Goal: Task Accomplishment & Management: Manage account settings

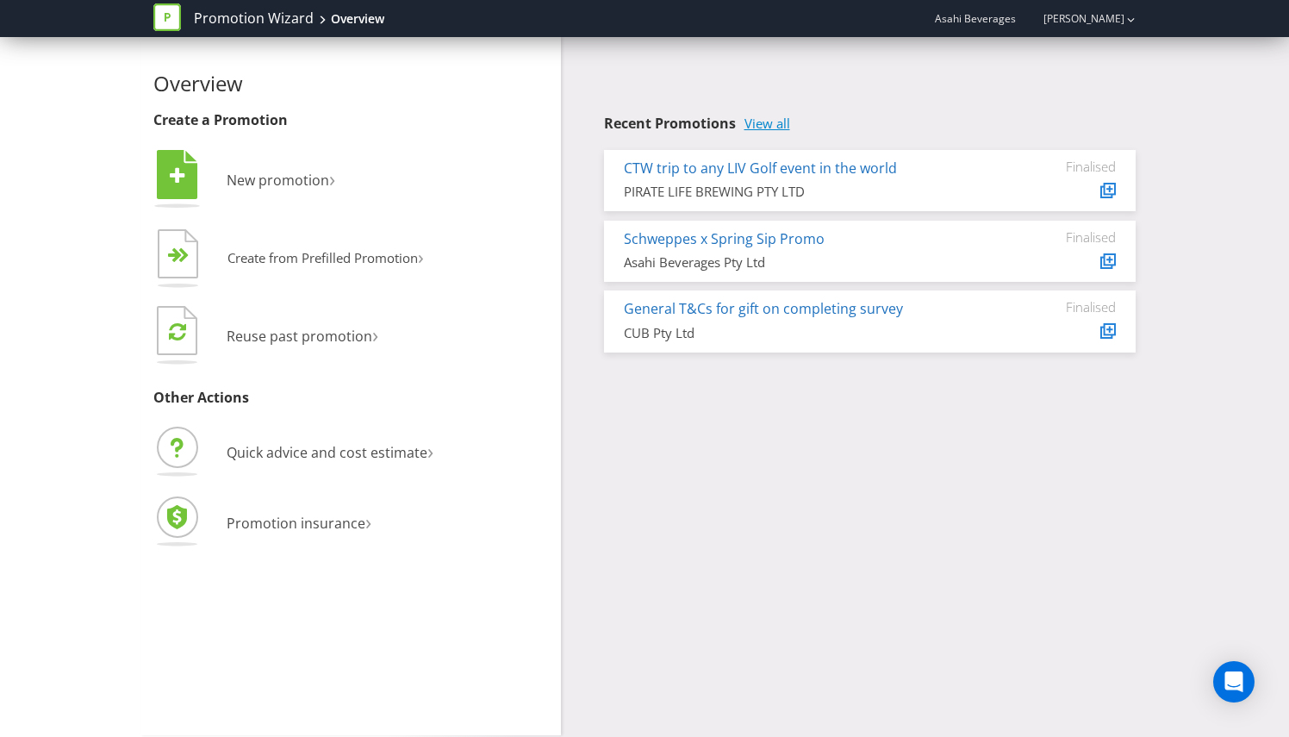
click at [771, 131] on link "View all" at bounding box center [768, 123] width 46 height 15
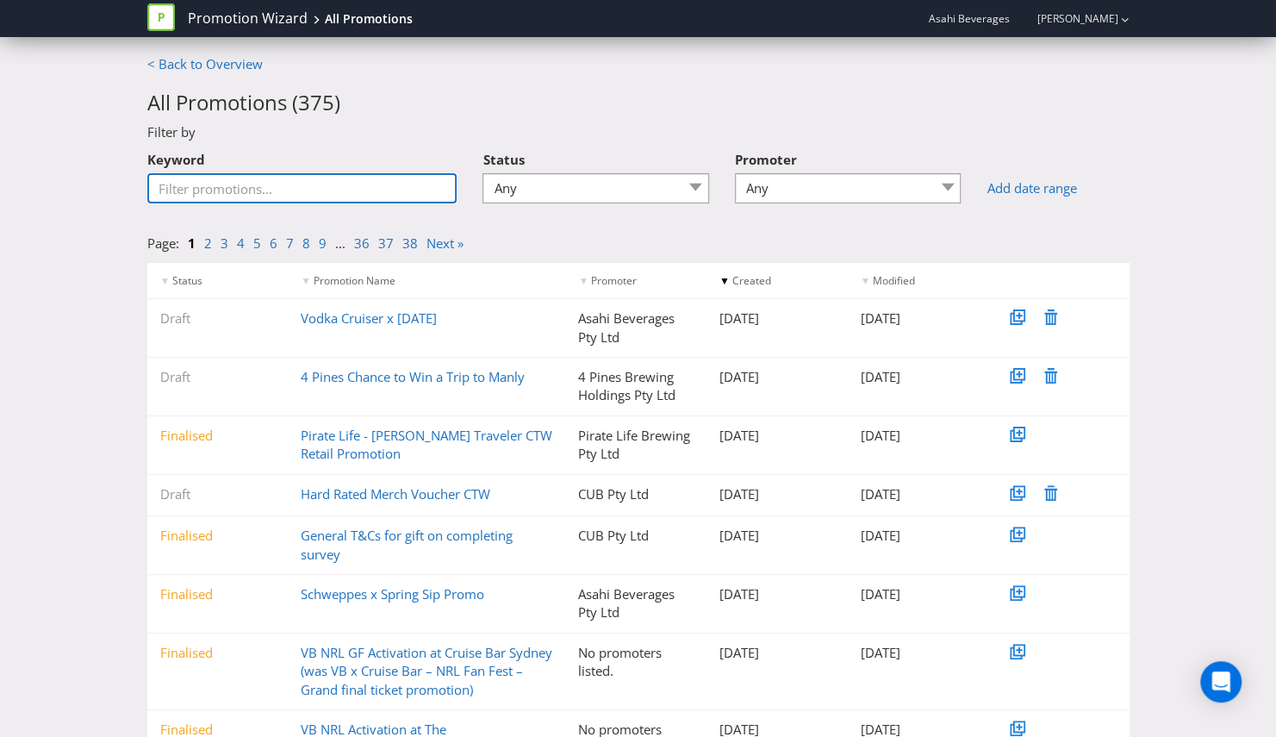
click at [305, 192] on input "Keyword" at bounding box center [302, 188] width 310 height 30
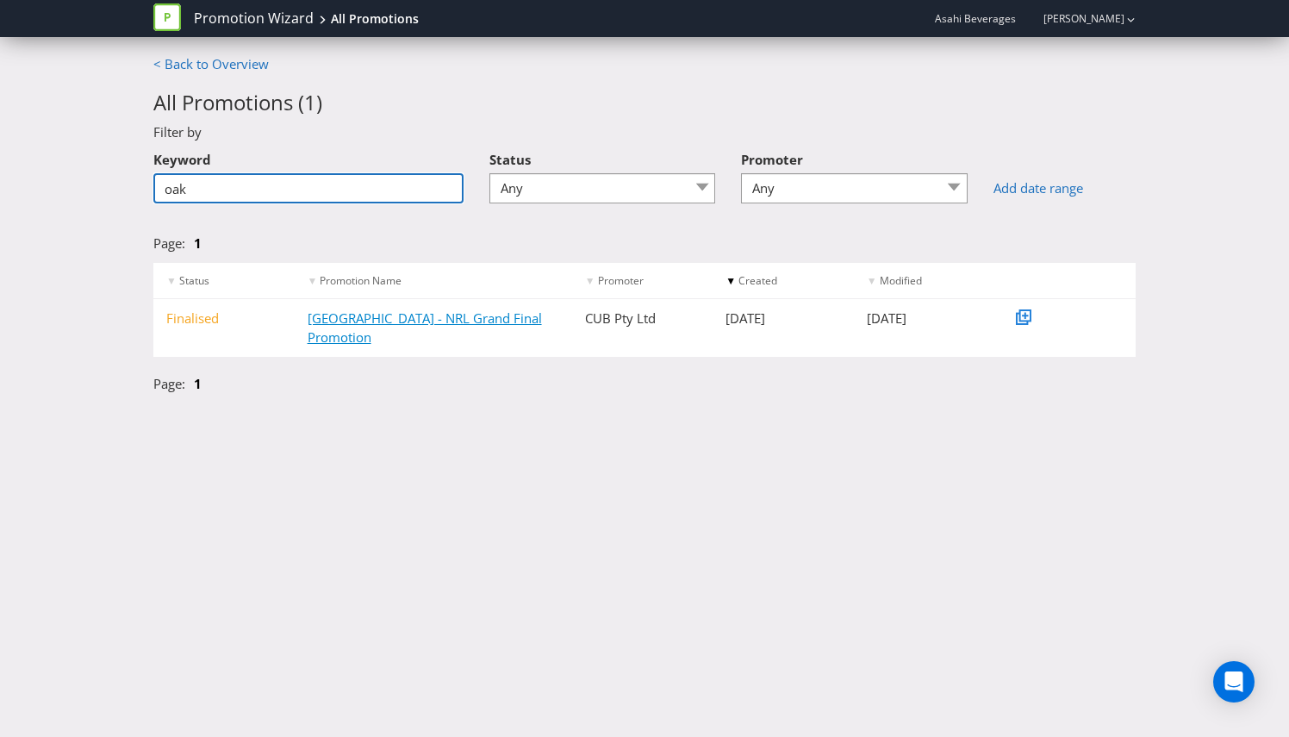
type input "oak"
click at [434, 317] on link "[GEOGRAPHIC_DATA] - NRL Grand Final Promotion" at bounding box center [425, 326] width 234 height 35
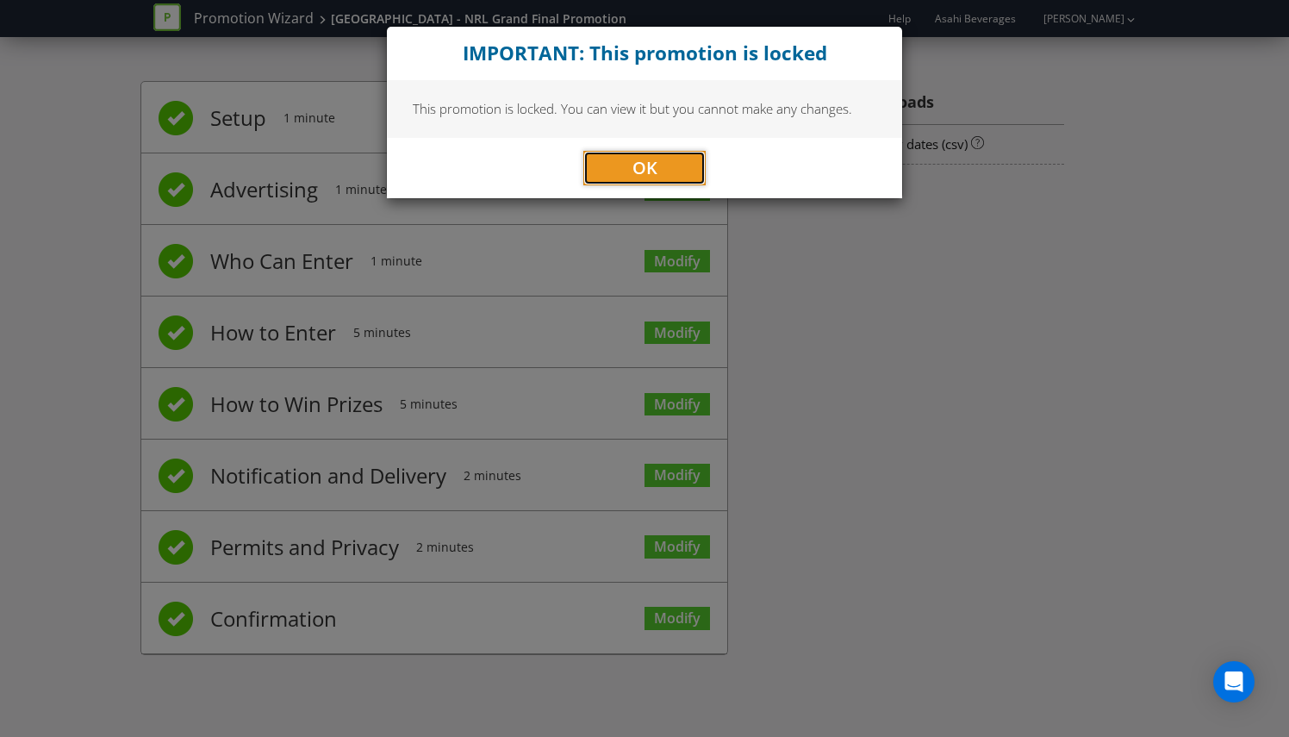
click at [637, 158] on span "OK" at bounding box center [644, 167] width 25 height 23
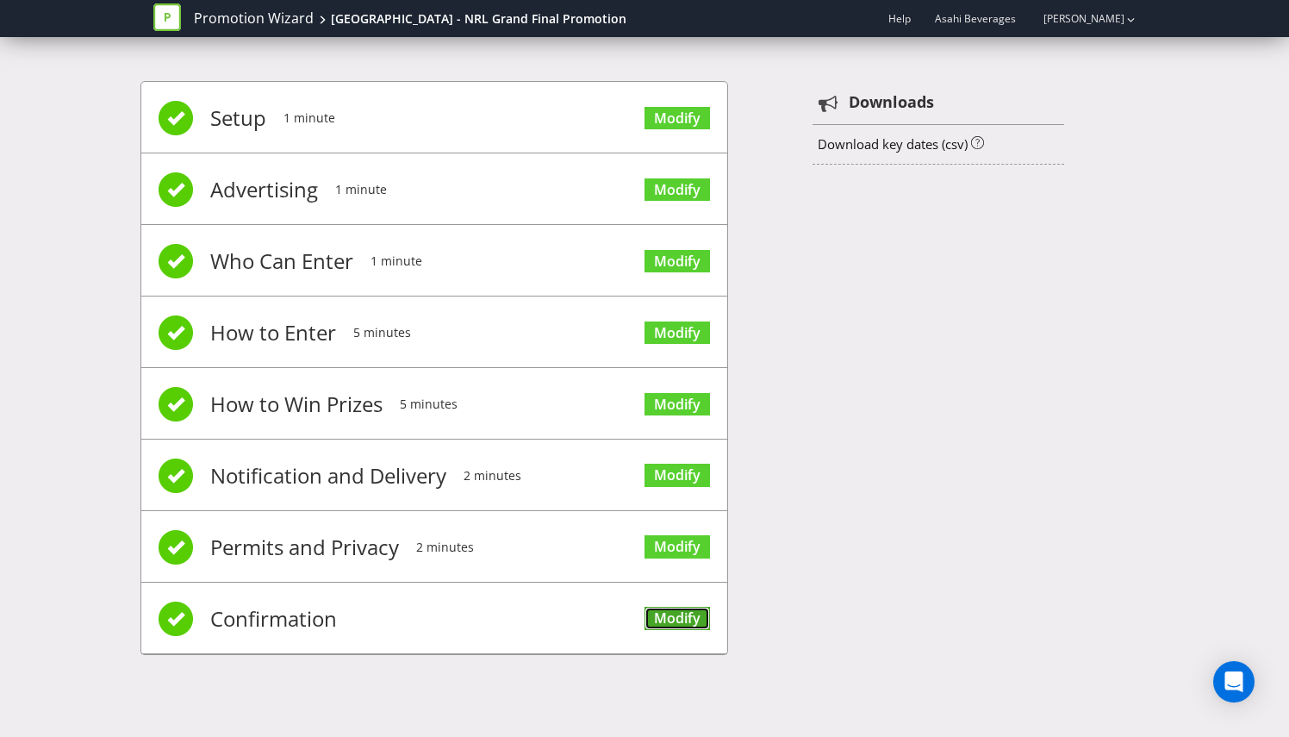
click at [670, 617] on link "Modify" at bounding box center [677, 618] width 65 height 23
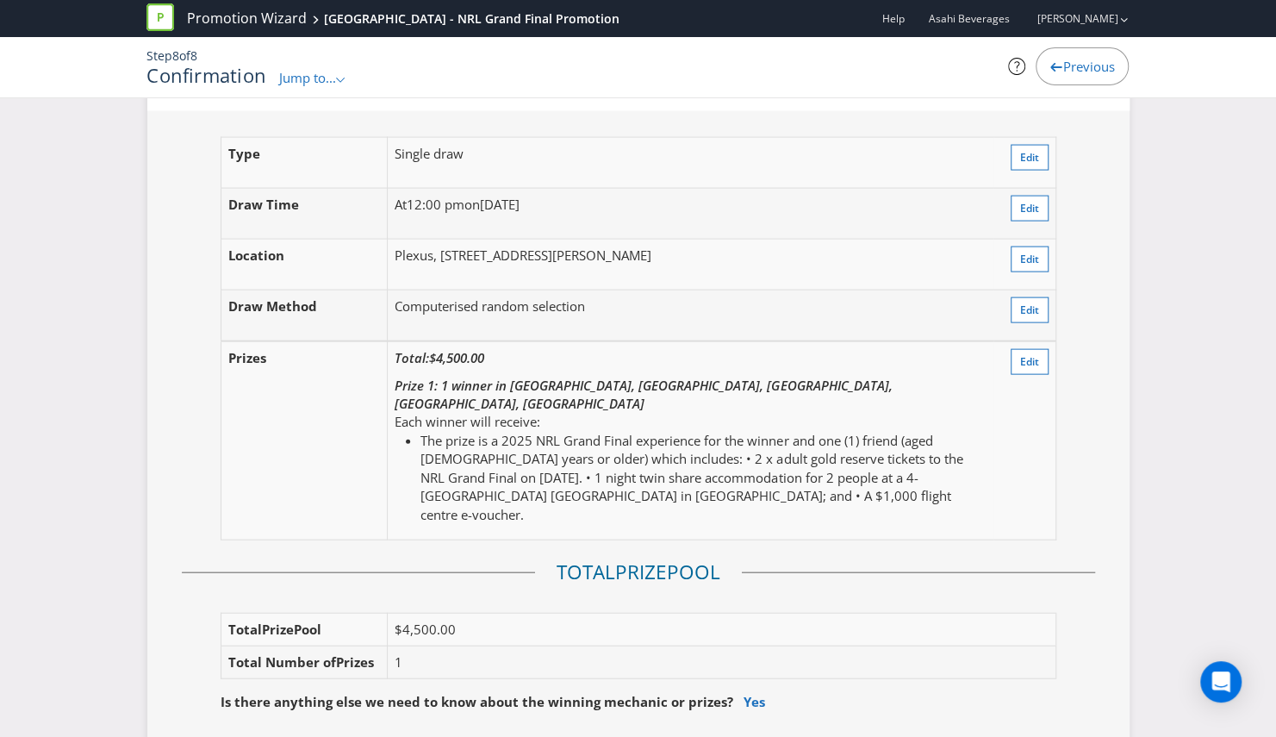
scroll to position [2080, 0]
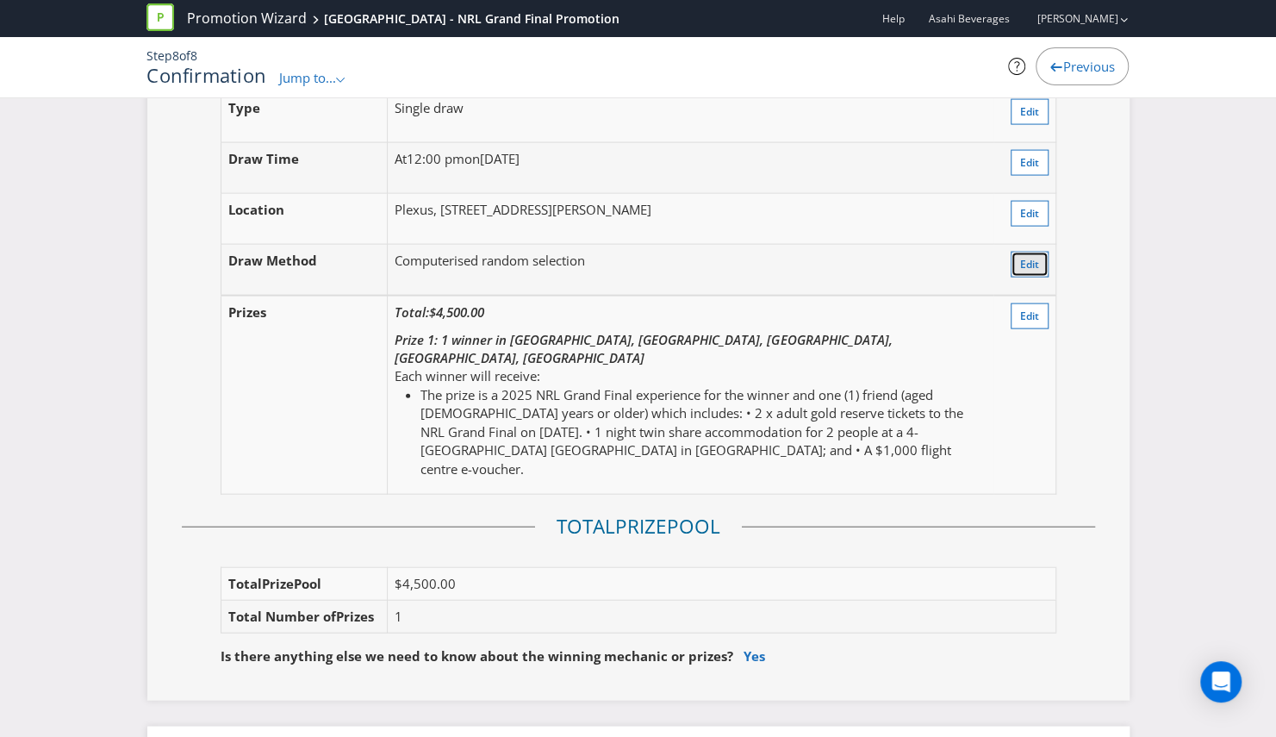
click at [1029, 257] on span "Edit" at bounding box center [1029, 264] width 19 height 15
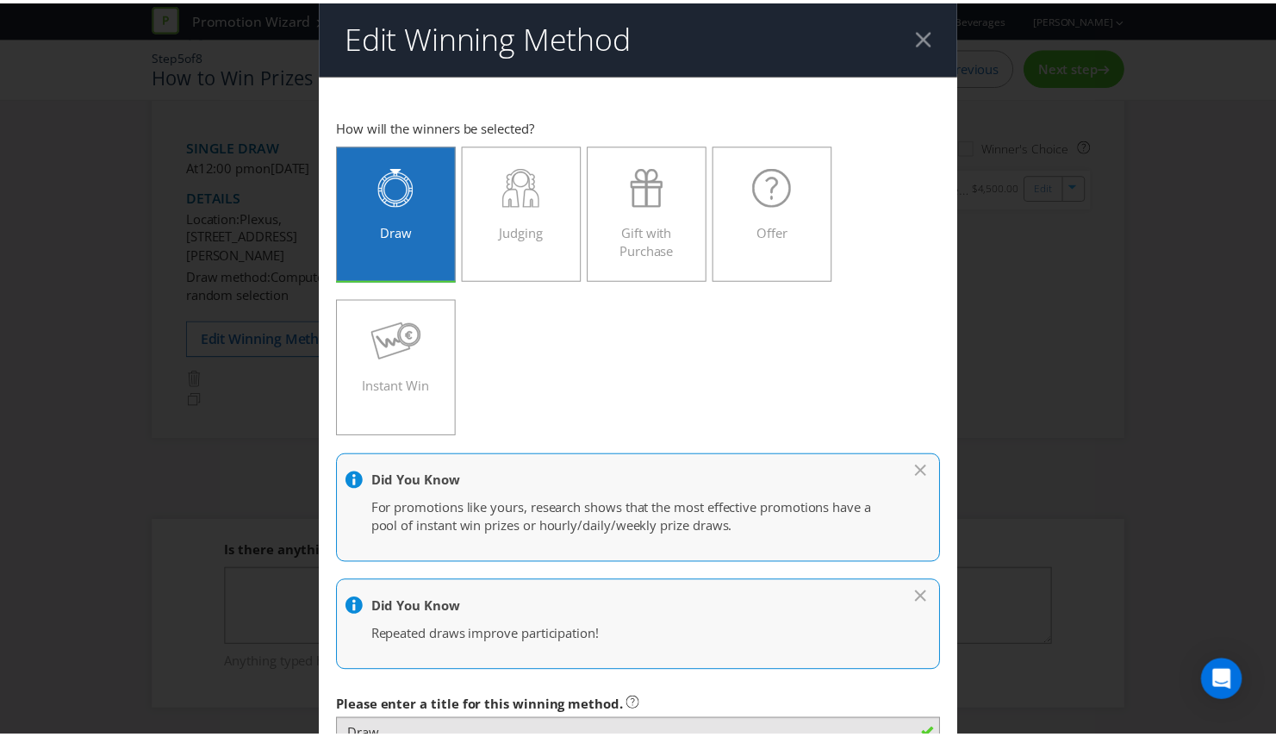
scroll to position [1, 0]
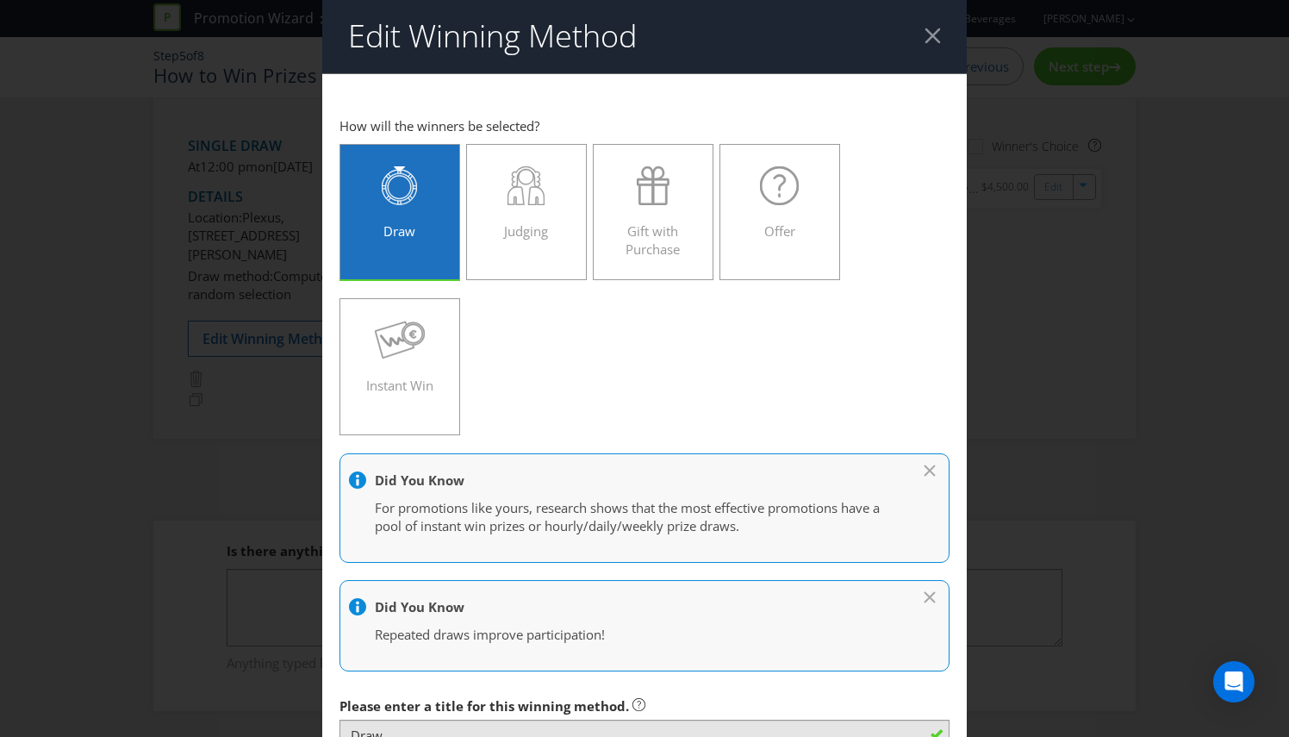
click at [925, 37] on div at bounding box center [933, 36] width 16 height 16
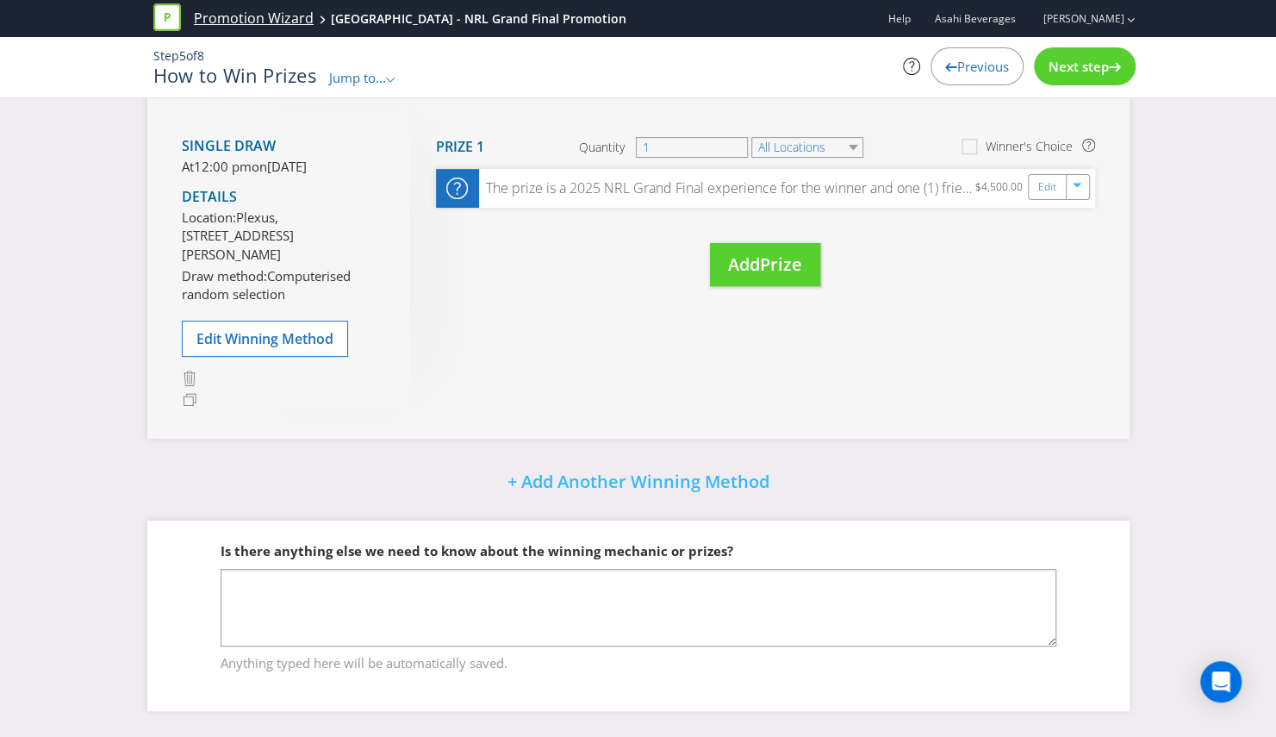
click at [236, 14] on link "Promotion Wizard" at bounding box center [254, 19] width 120 height 20
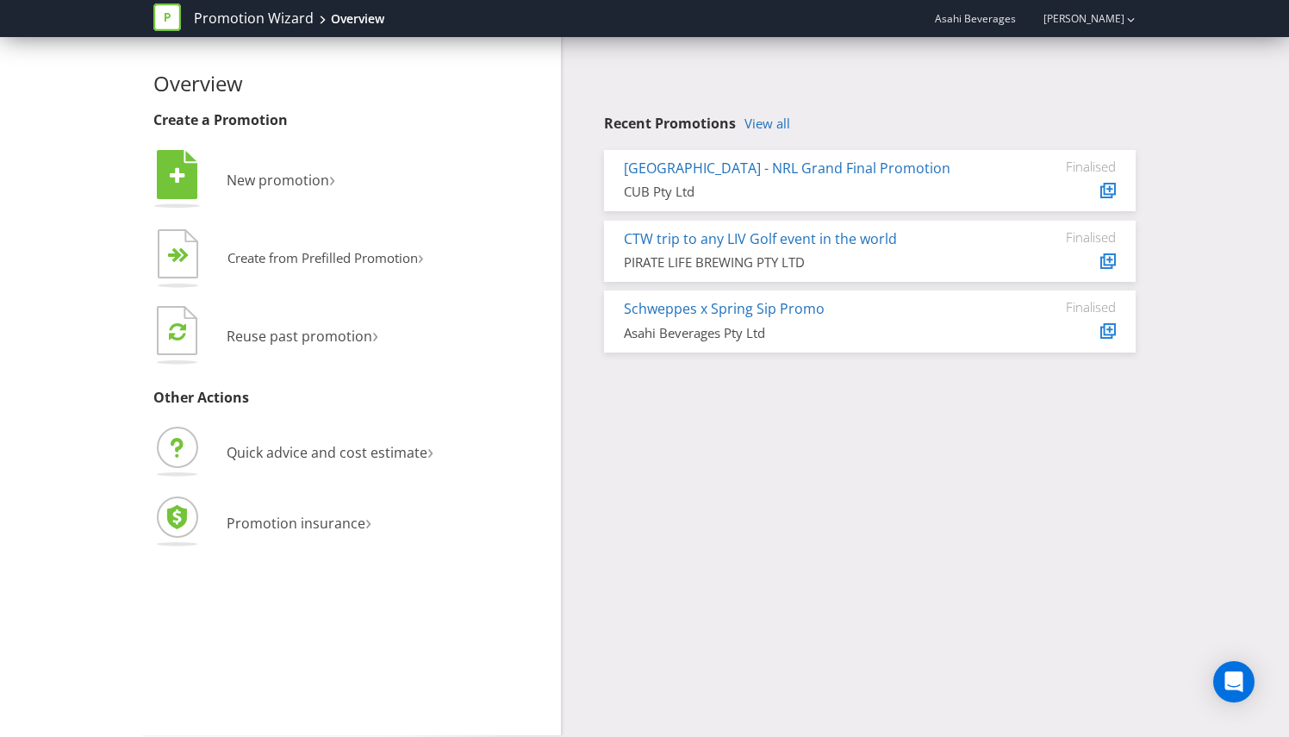
click at [793, 126] on h4 "Recent Promotions View all" at bounding box center [870, 124] width 532 height 16
click at [777, 126] on link "View all" at bounding box center [768, 123] width 46 height 15
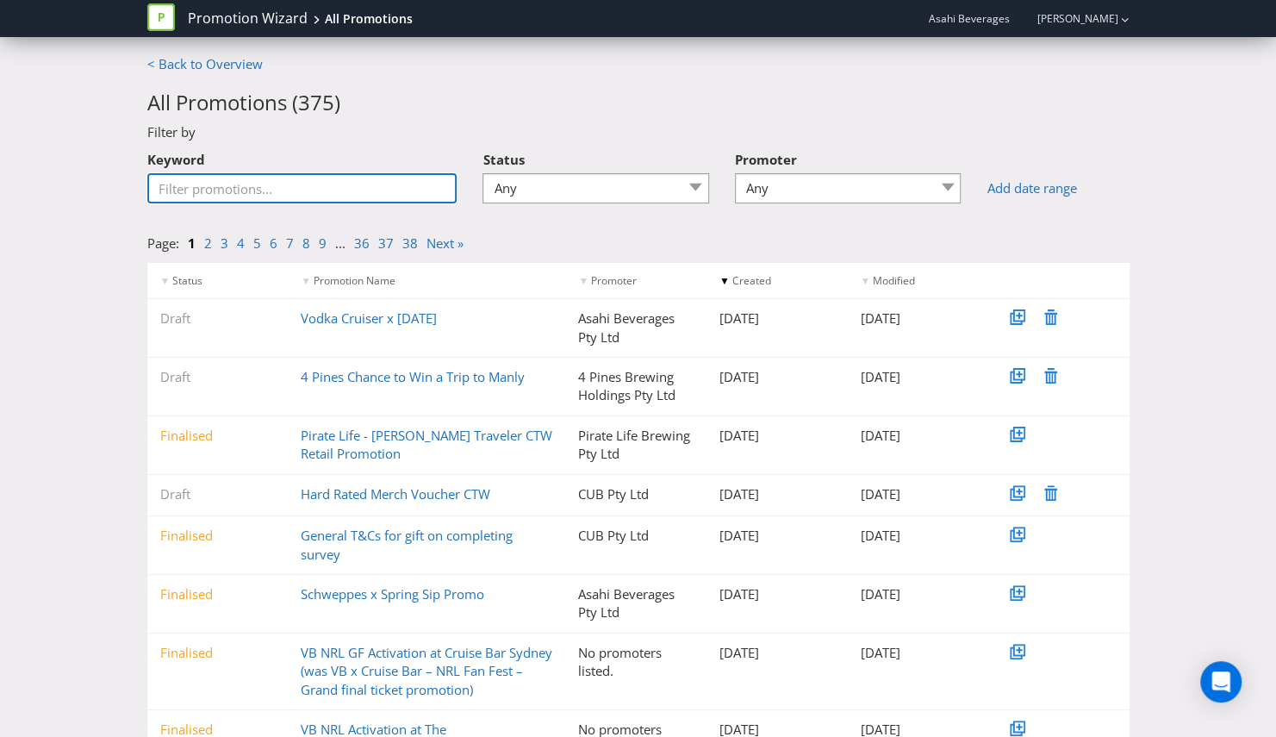
click at [210, 185] on input "Keyword" at bounding box center [302, 188] width 310 height 30
type input "peg"
type input "a"
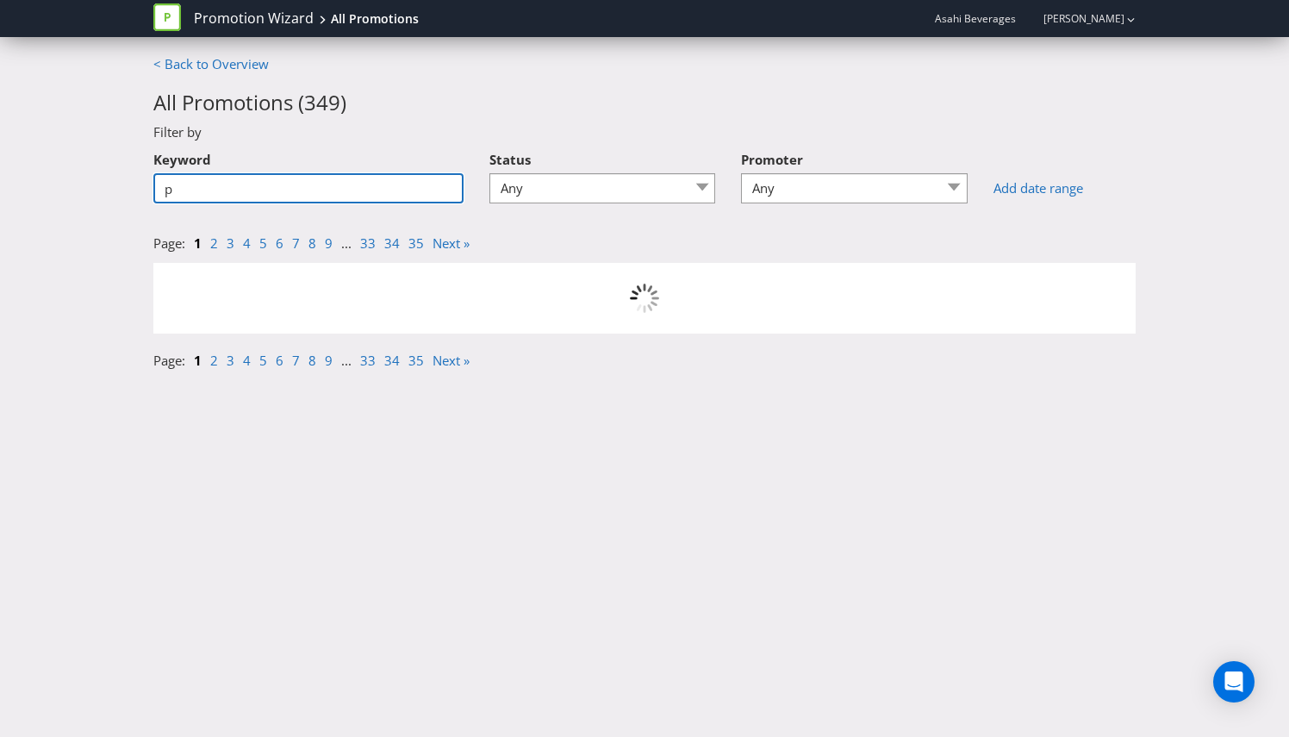
type input "pe"
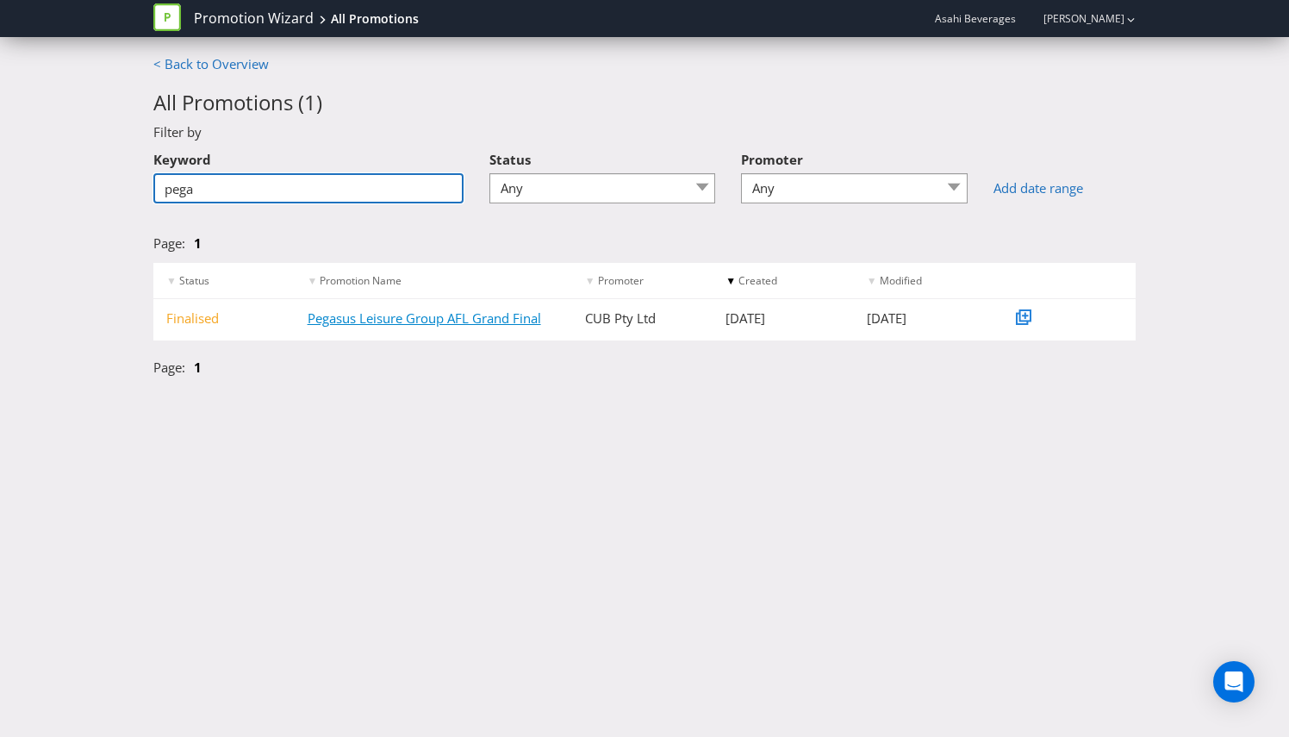
type input "pega"
click at [364, 321] on link "Pegasus Leisure Group AFL Grand Final" at bounding box center [425, 317] width 234 height 17
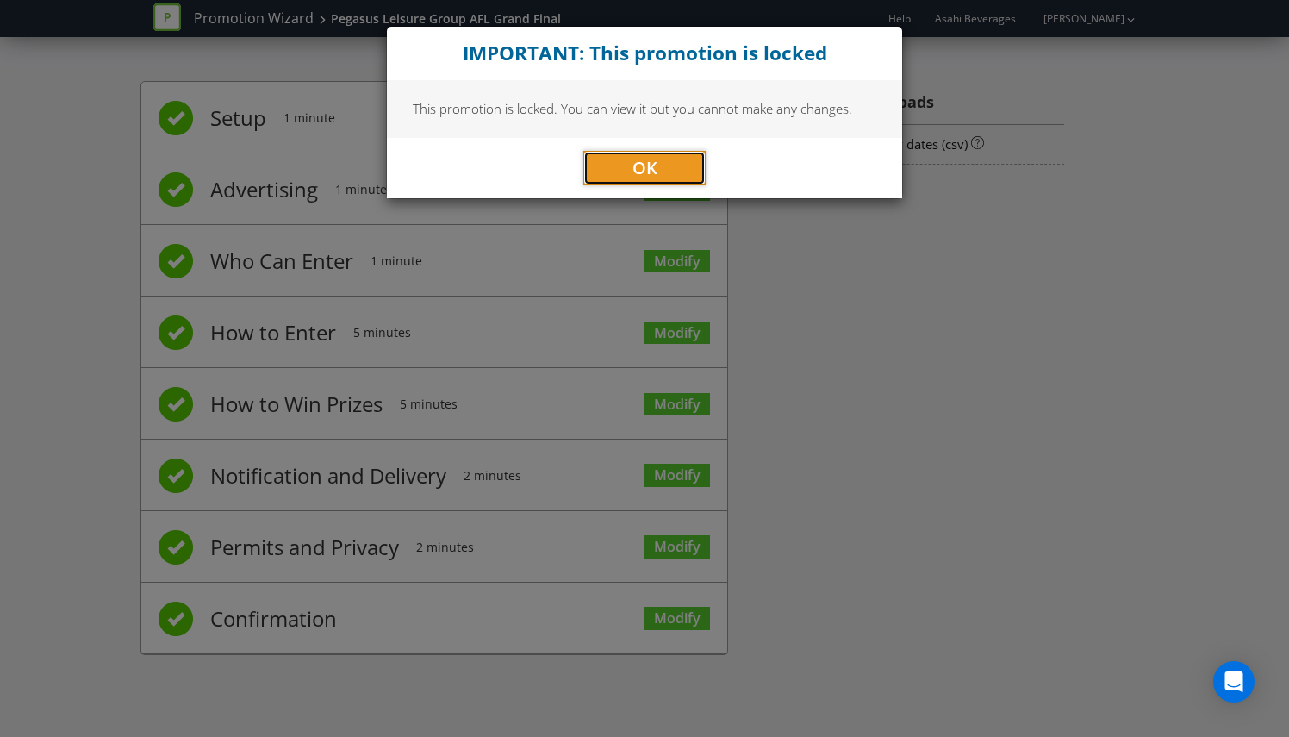
click at [641, 179] on button "OK" at bounding box center [644, 168] width 122 height 34
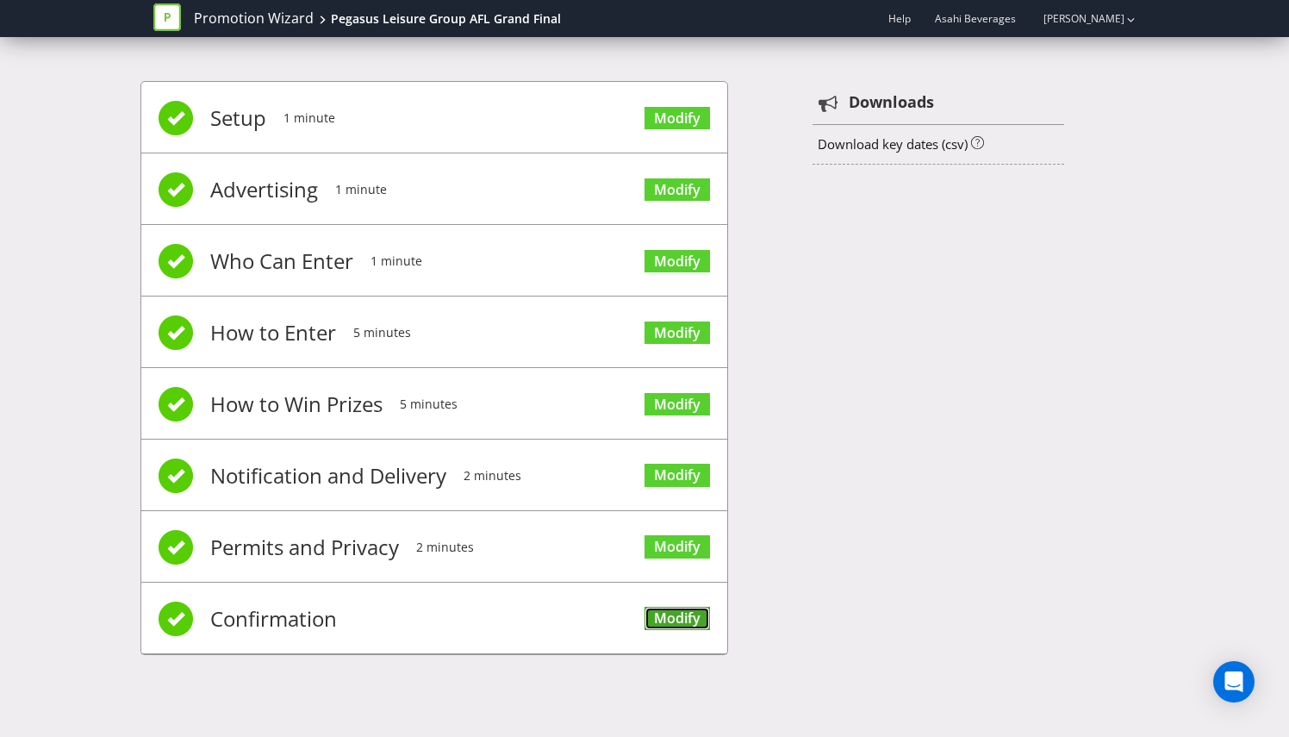
click at [670, 620] on link "Modify" at bounding box center [677, 618] width 65 height 23
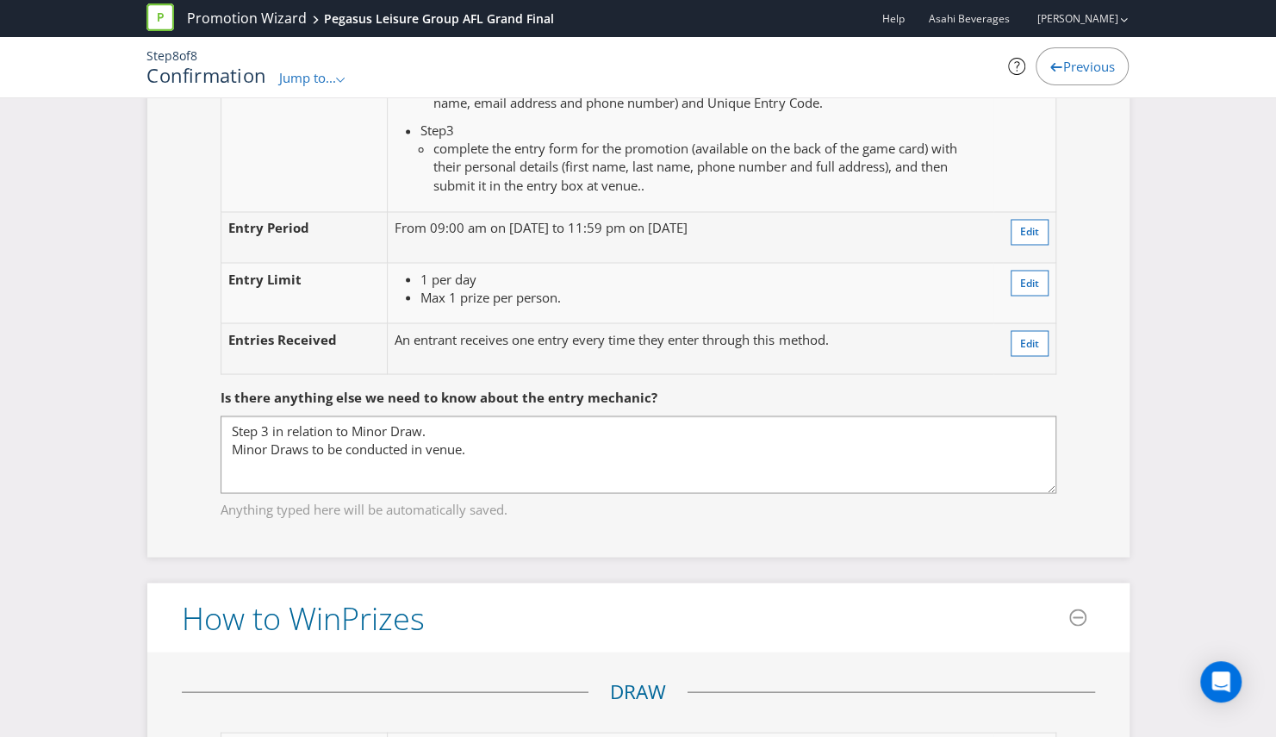
scroll to position [2068, 0]
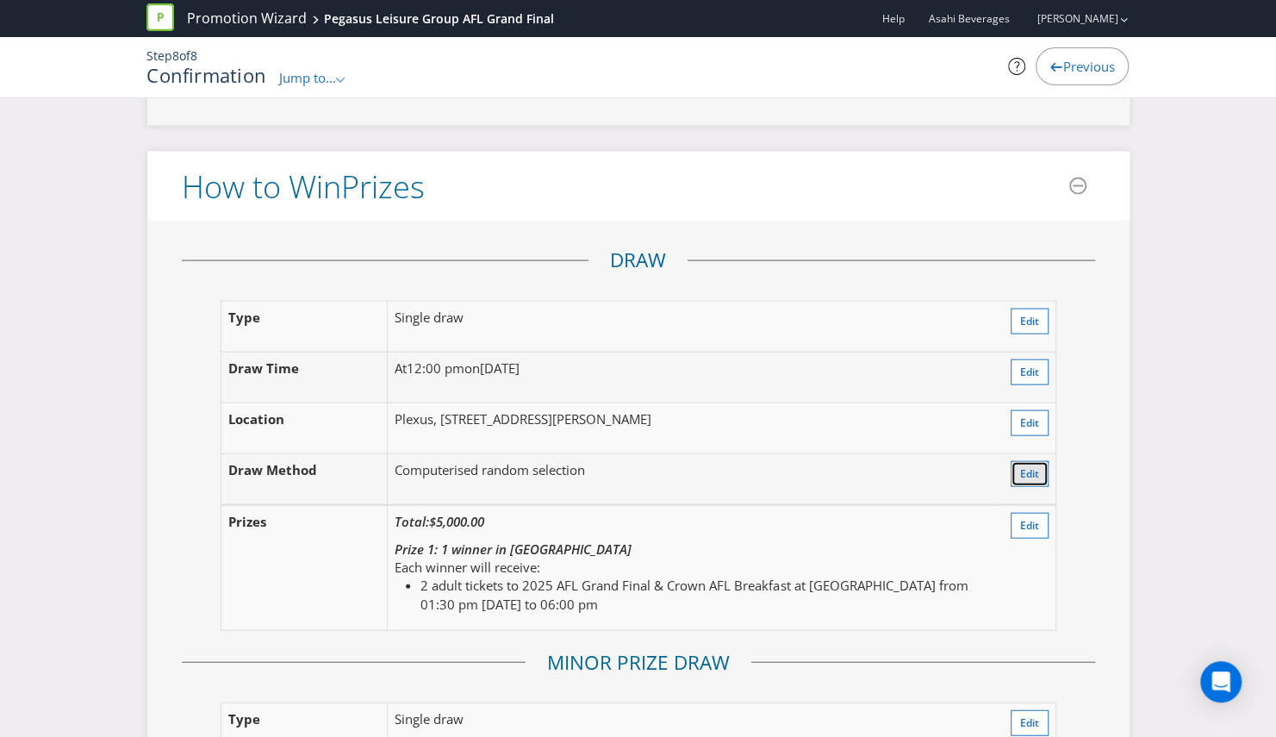
click at [1024, 466] on span "Edit" at bounding box center [1029, 473] width 19 height 15
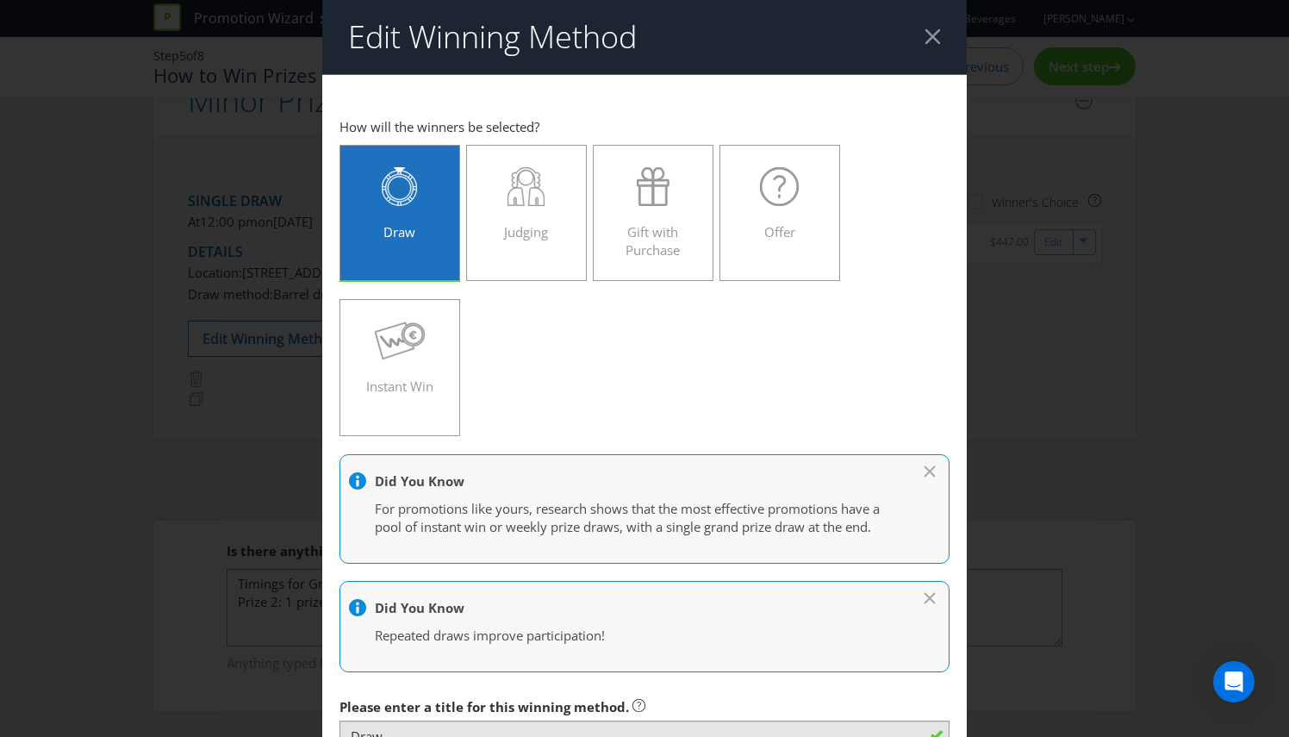
click at [925, 33] on div at bounding box center [933, 36] width 16 height 16
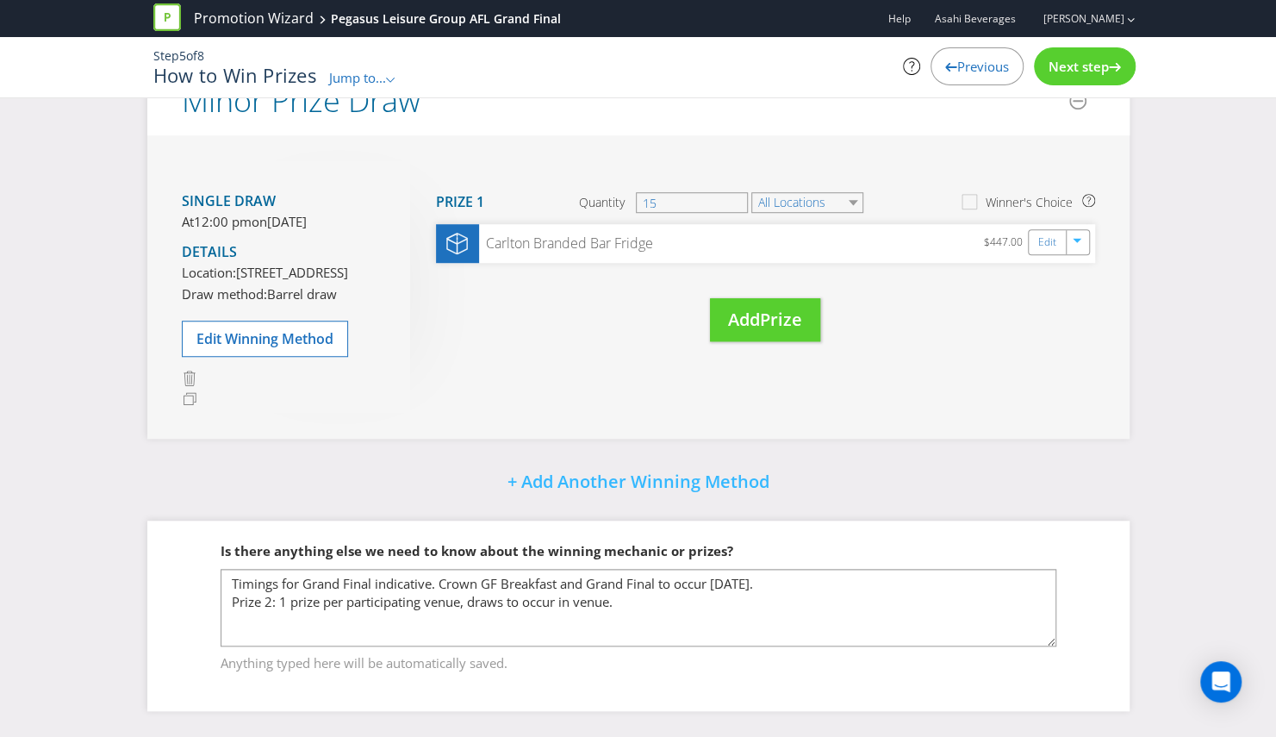
click at [362, 75] on span "Jump to..." at bounding box center [357, 77] width 57 height 17
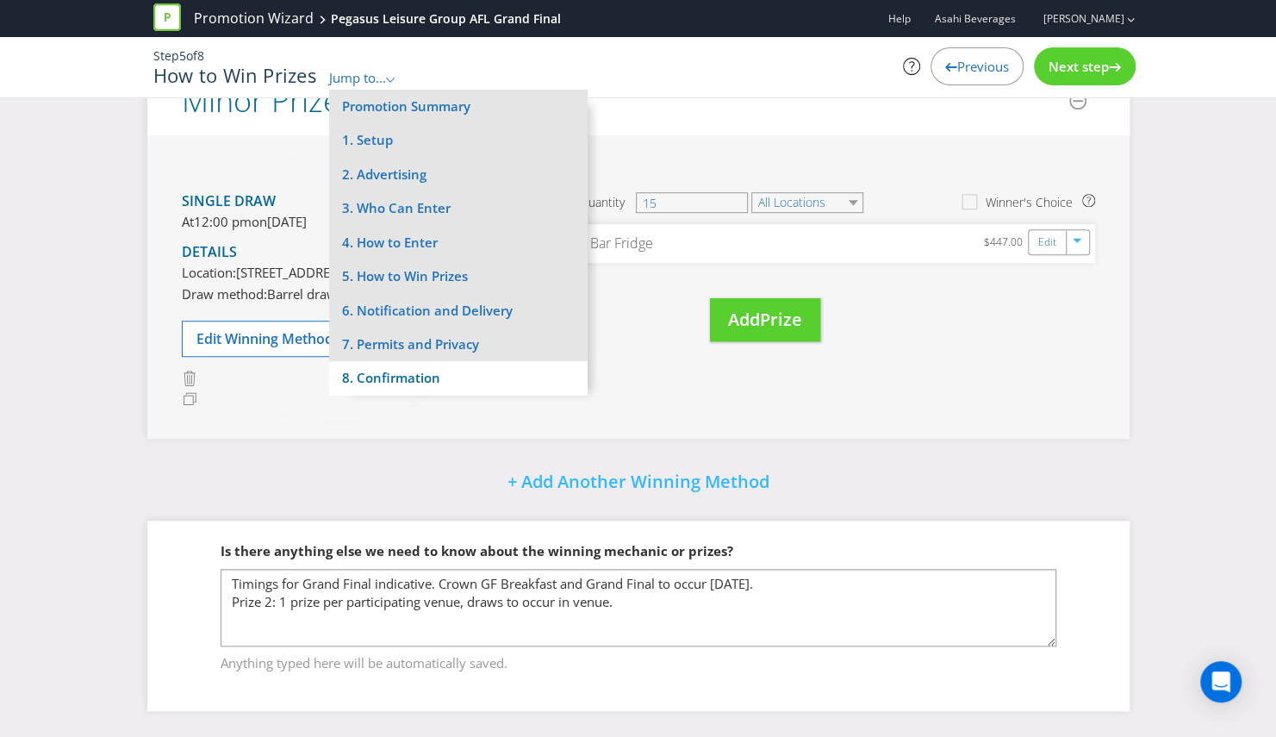
click at [380, 376] on li "8. Confirmation" at bounding box center [458, 378] width 259 height 34
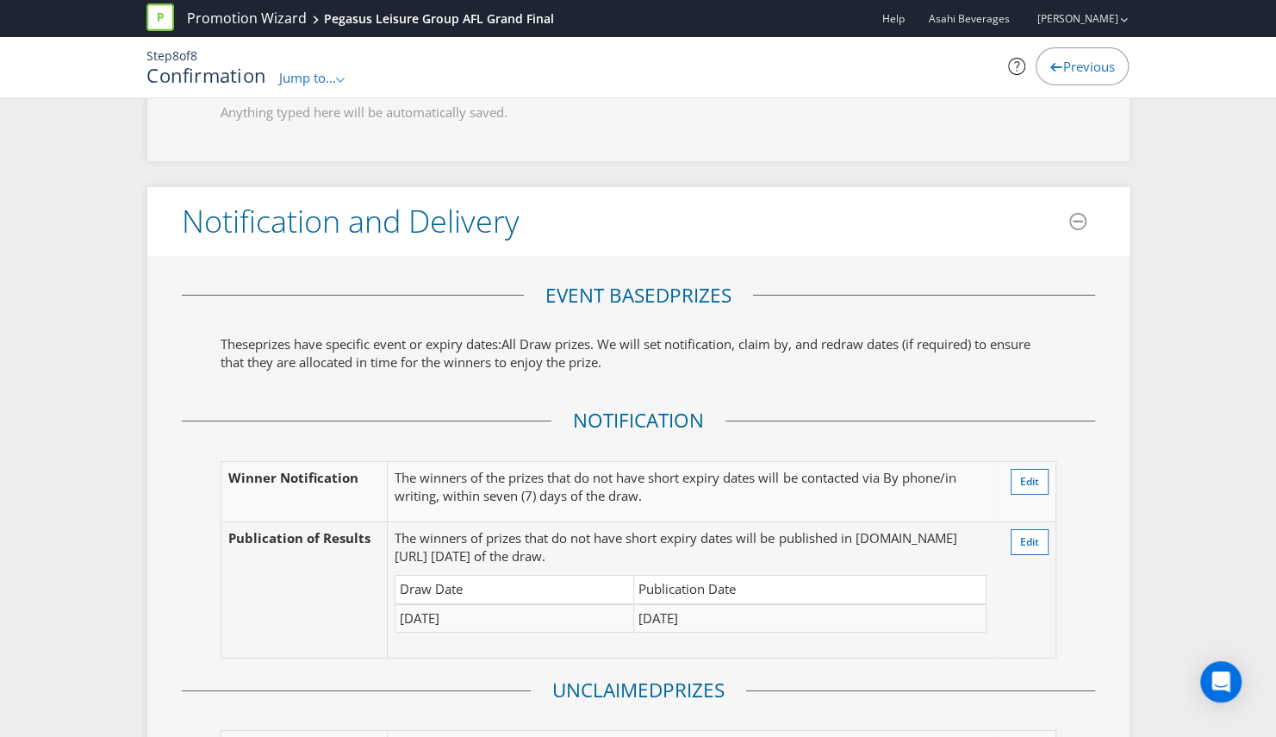
scroll to position [3458, 0]
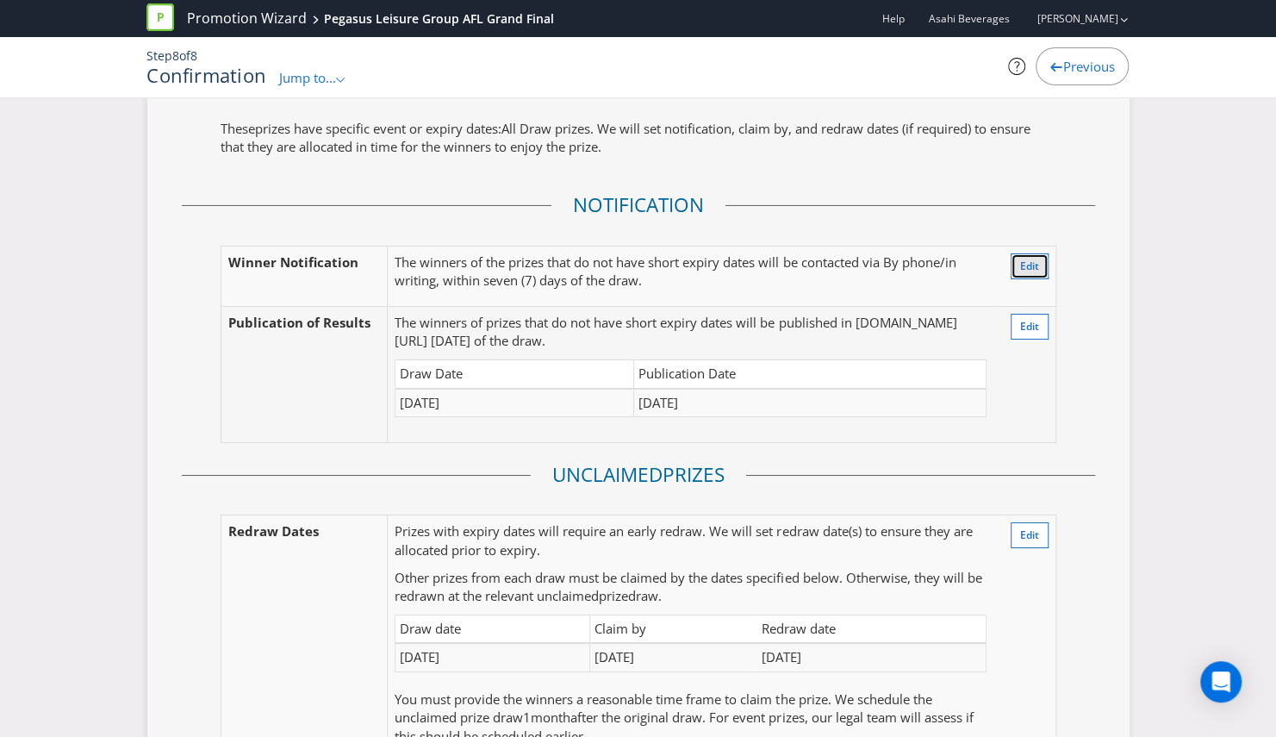
click at [1025, 259] on span "Edit" at bounding box center [1029, 266] width 19 height 15
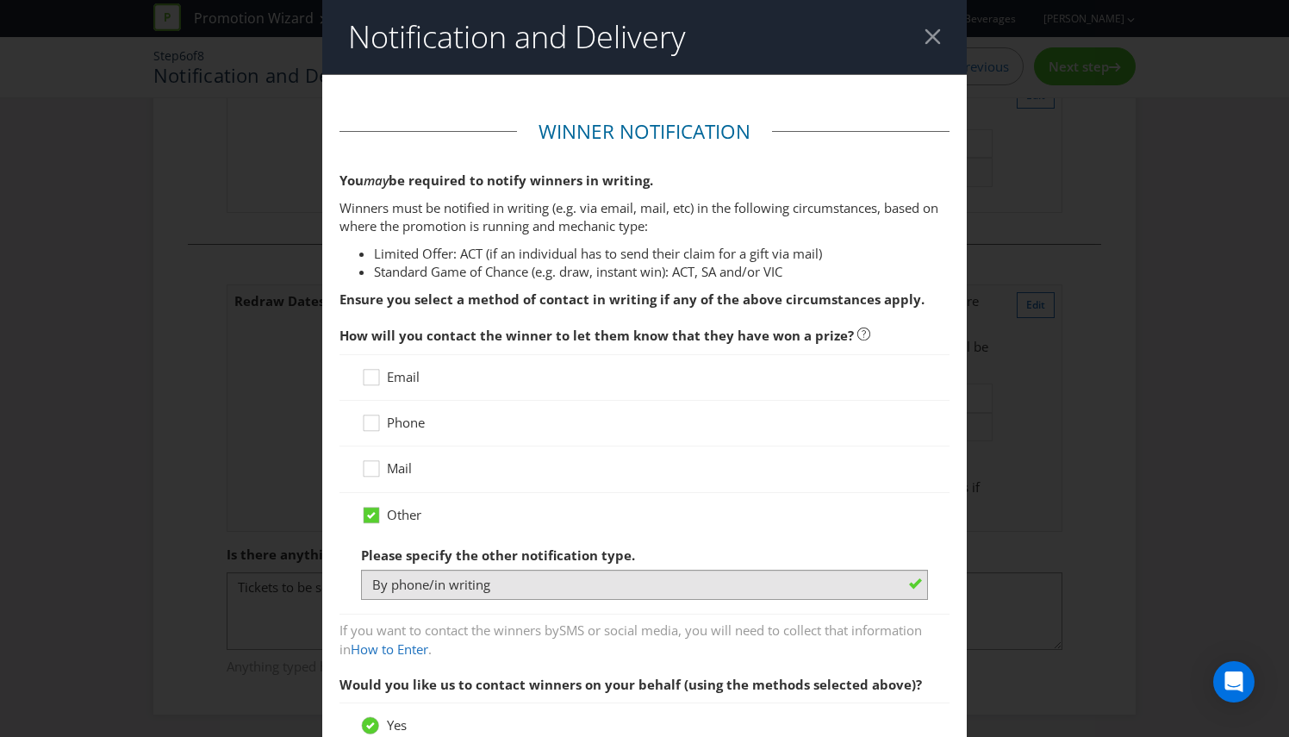
click at [925, 38] on div at bounding box center [933, 36] width 16 height 16
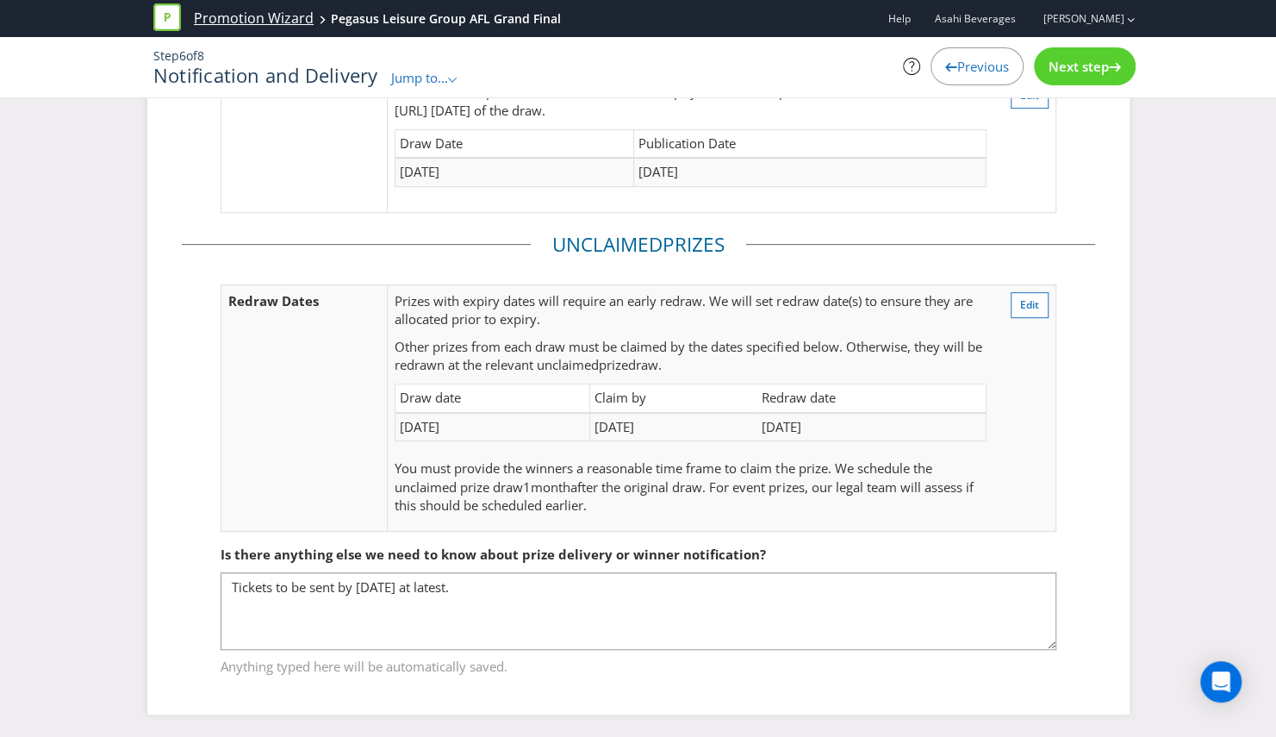
click at [252, 21] on link "Promotion Wizard" at bounding box center [254, 19] width 120 height 20
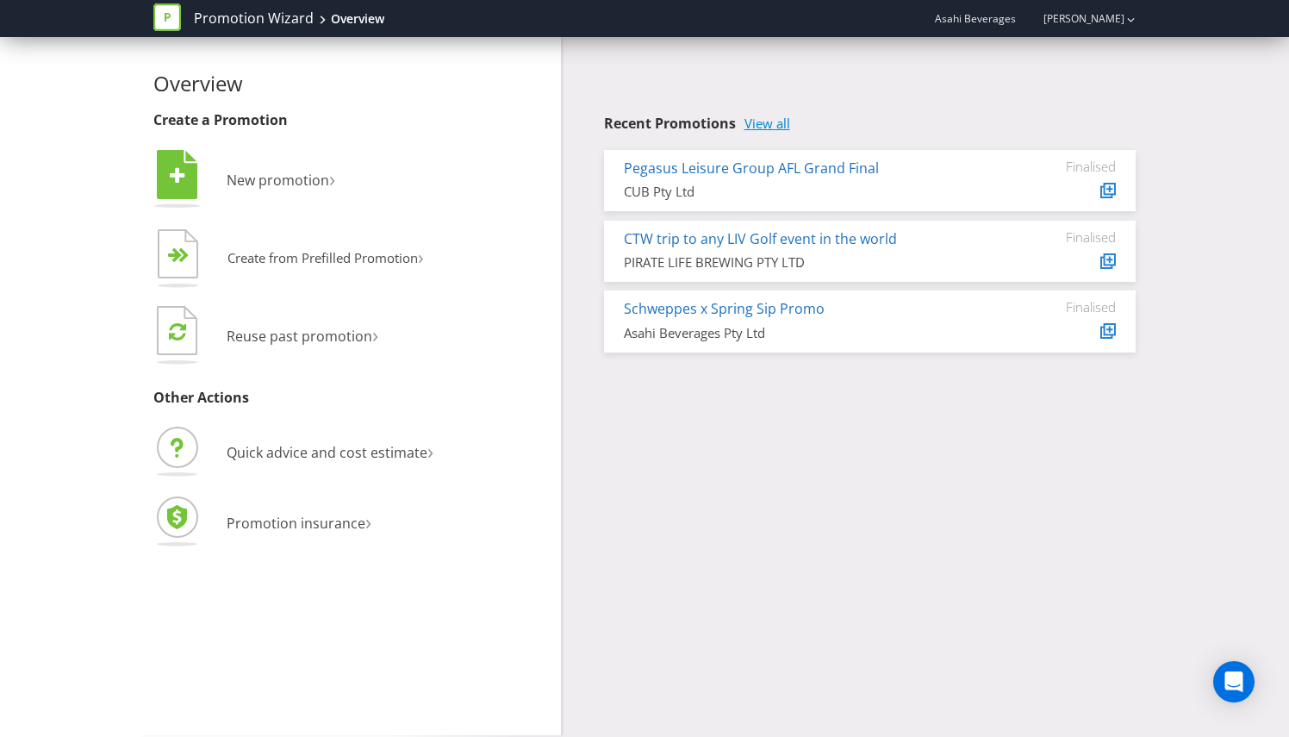
click at [768, 127] on link "View all" at bounding box center [768, 123] width 46 height 15
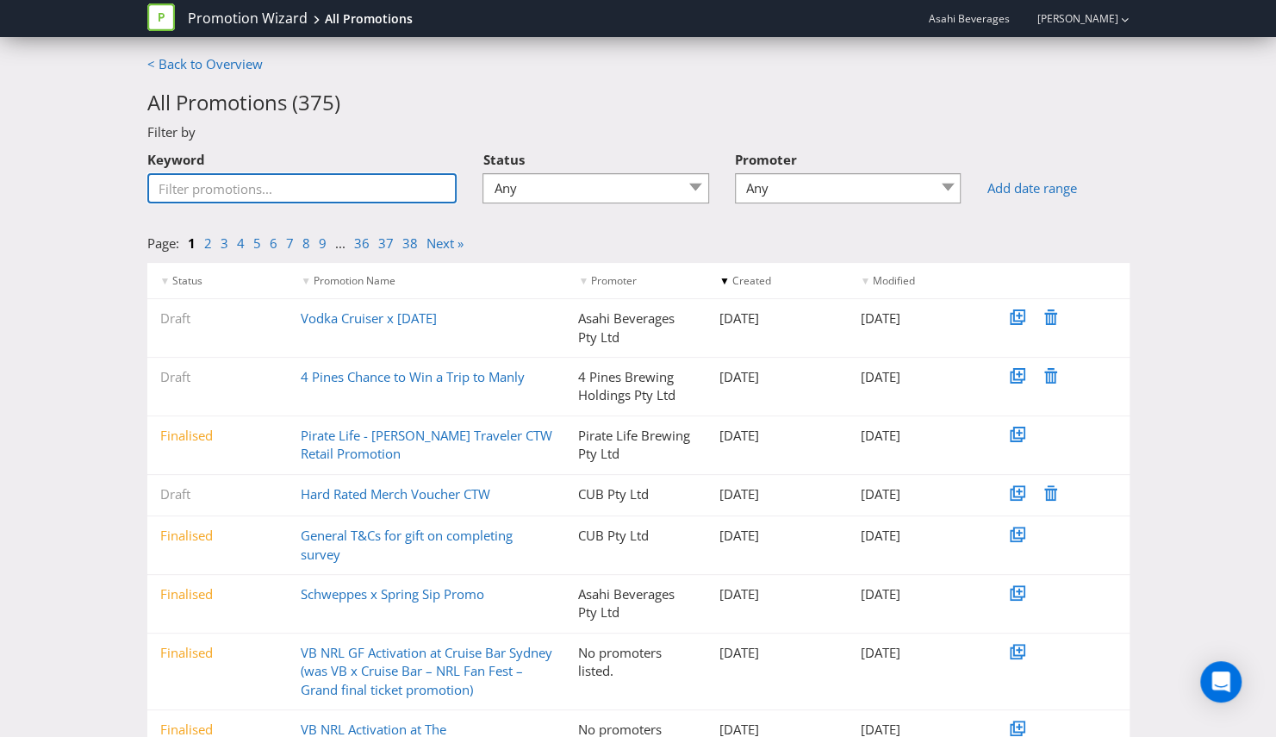
click at [255, 193] on input "Keyword" at bounding box center [302, 188] width 310 height 30
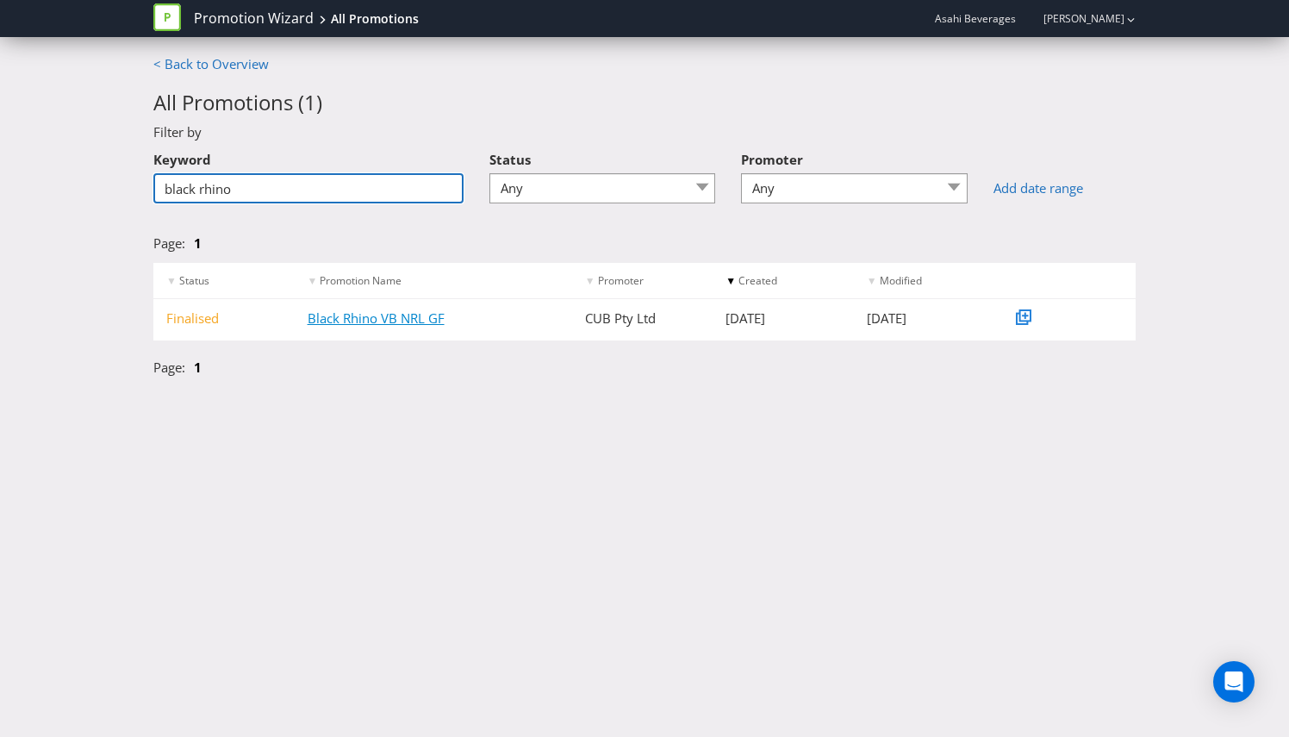
type input "black rhino"
click at [368, 315] on link "Black Rhino VB NRL GF" at bounding box center [376, 317] width 137 height 17
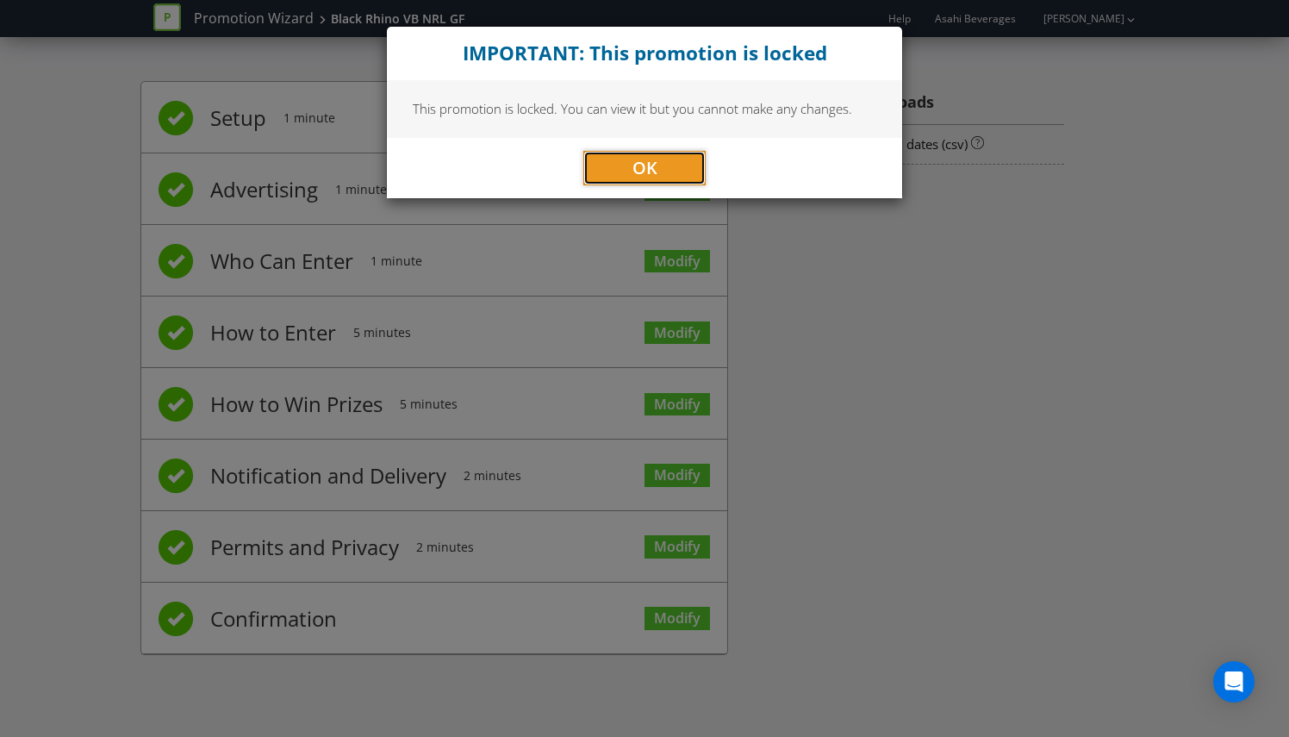
click at [646, 172] on span "OK" at bounding box center [644, 167] width 25 height 23
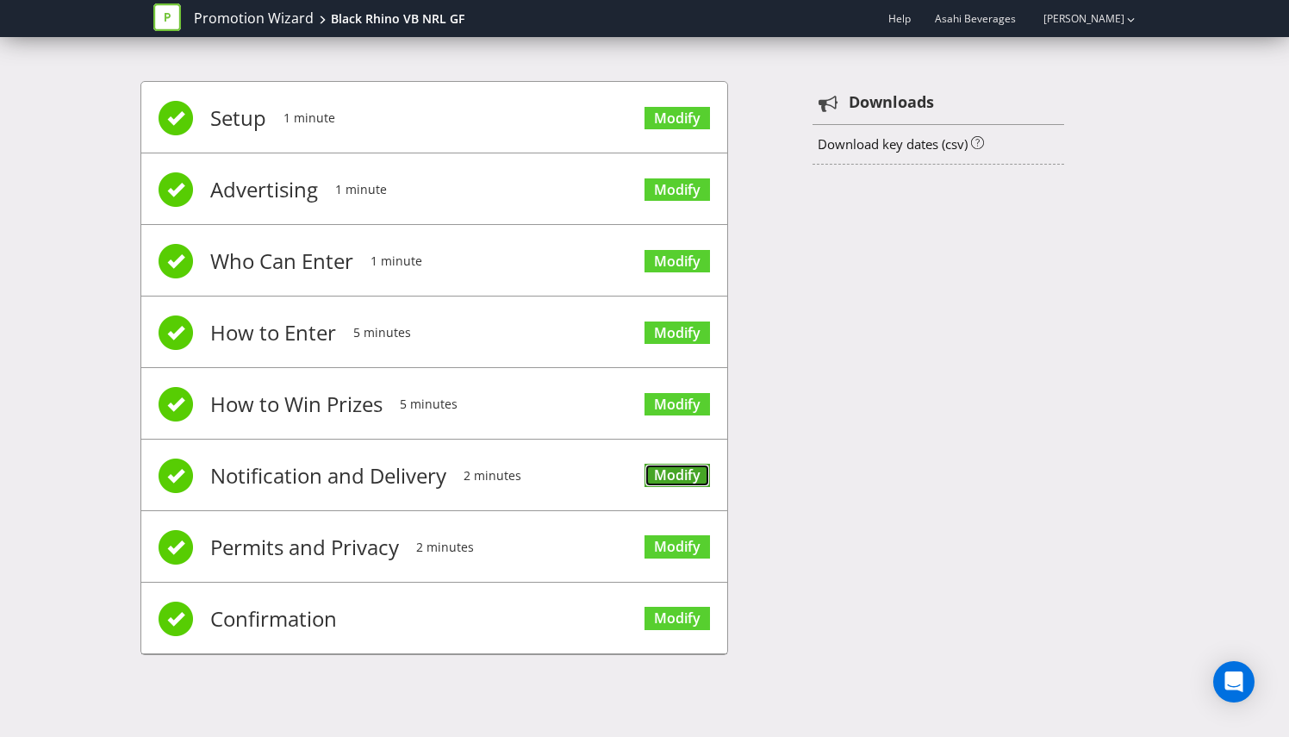
click at [682, 477] on link "Modify" at bounding box center [677, 475] width 65 height 23
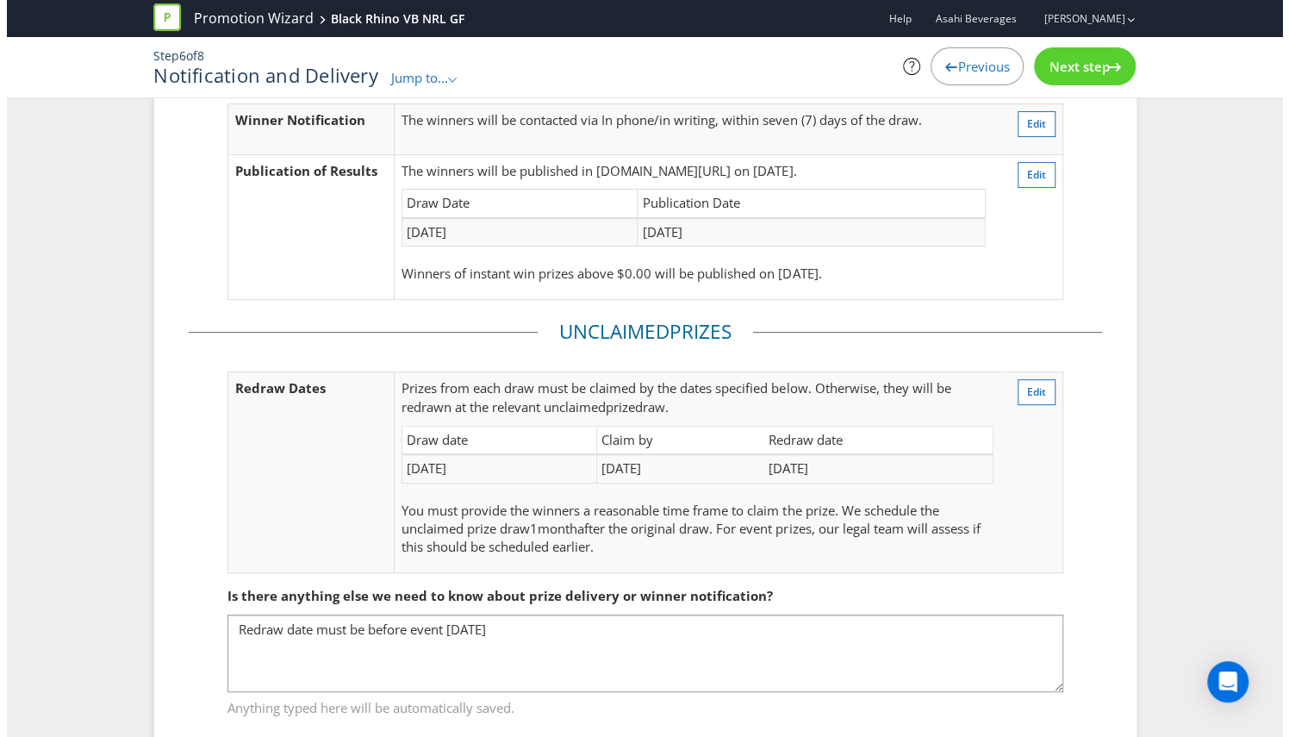
scroll to position [159, 0]
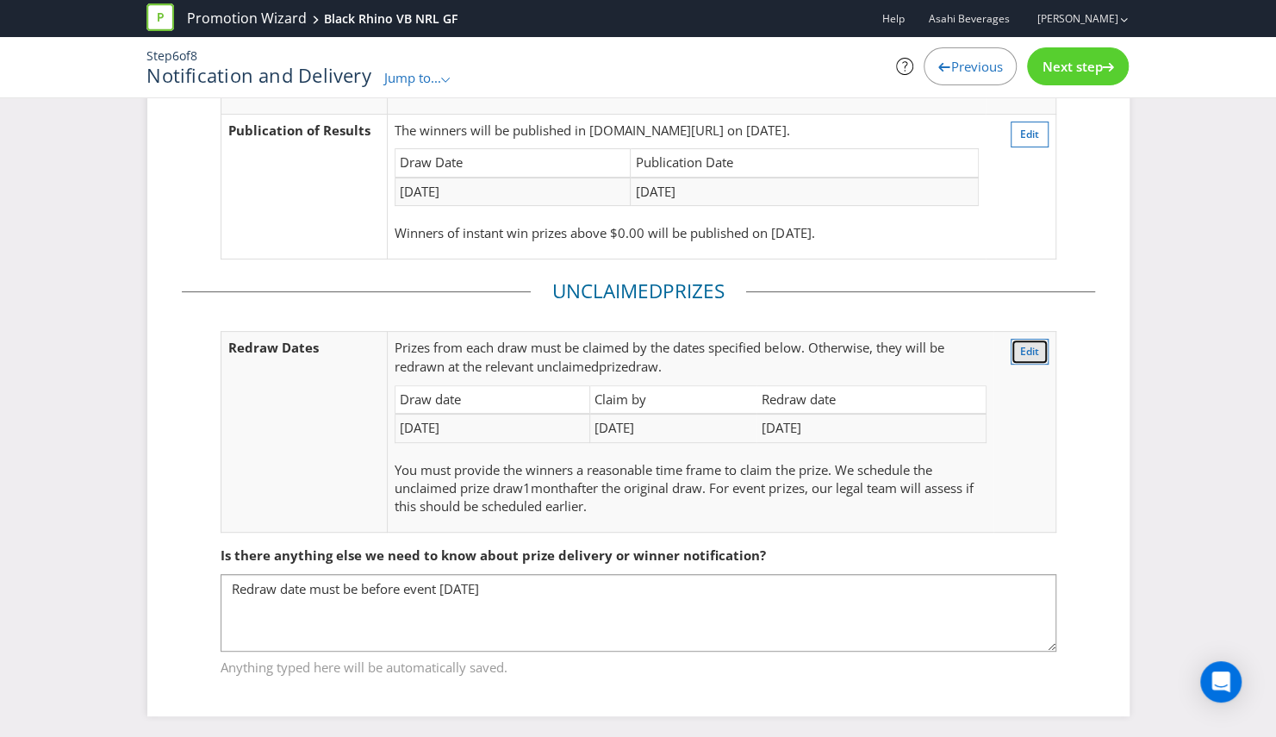
click at [1037, 347] on span "Edit" at bounding box center [1029, 351] width 19 height 15
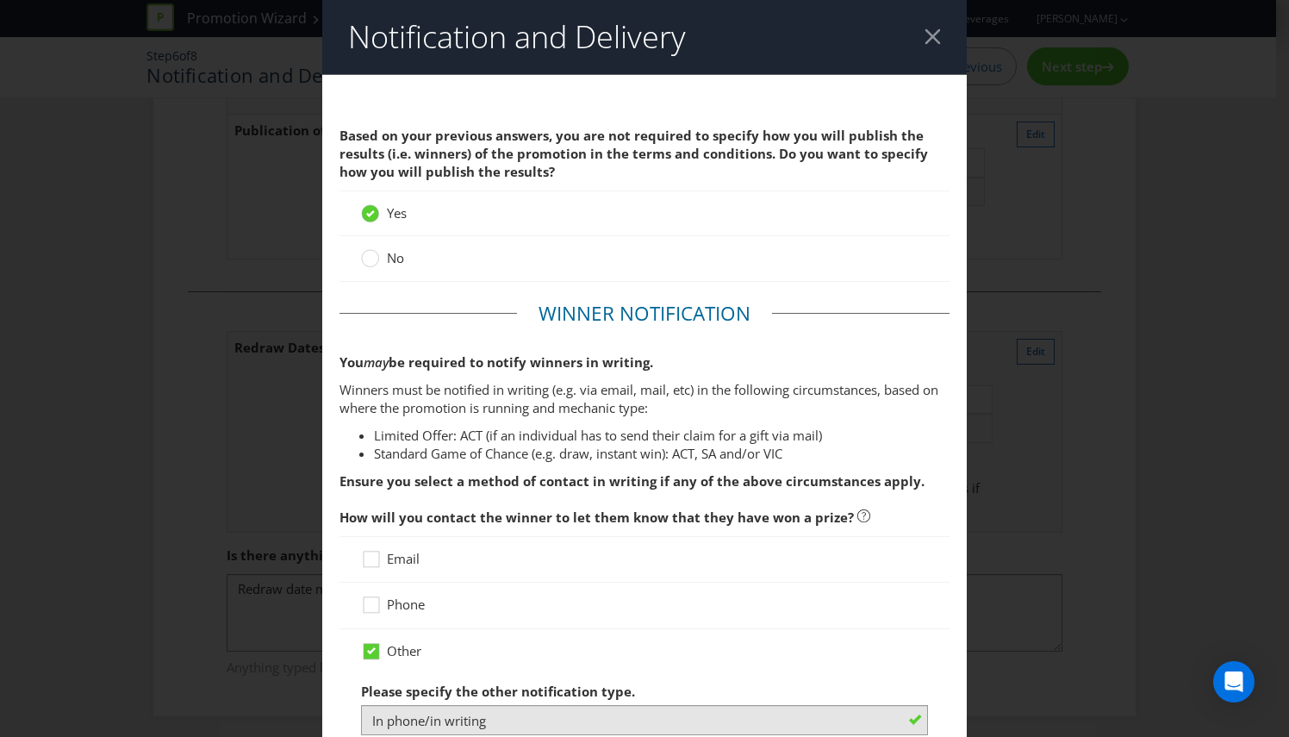
click at [925, 44] on div at bounding box center [933, 36] width 16 height 16
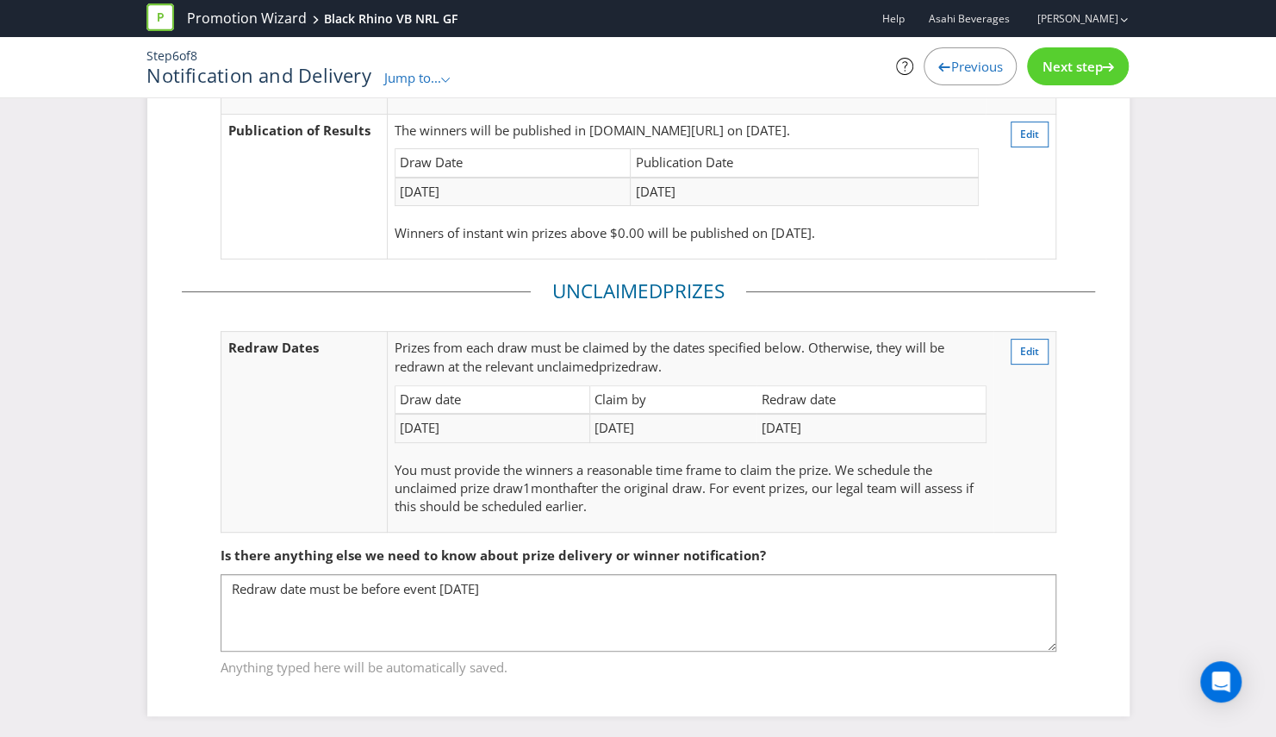
click at [401, 703] on div "Notification Winner Notification The winners will be contacted via In phone/in …" at bounding box center [638, 336] width 982 height 758
